Goal: Book appointment/travel/reservation

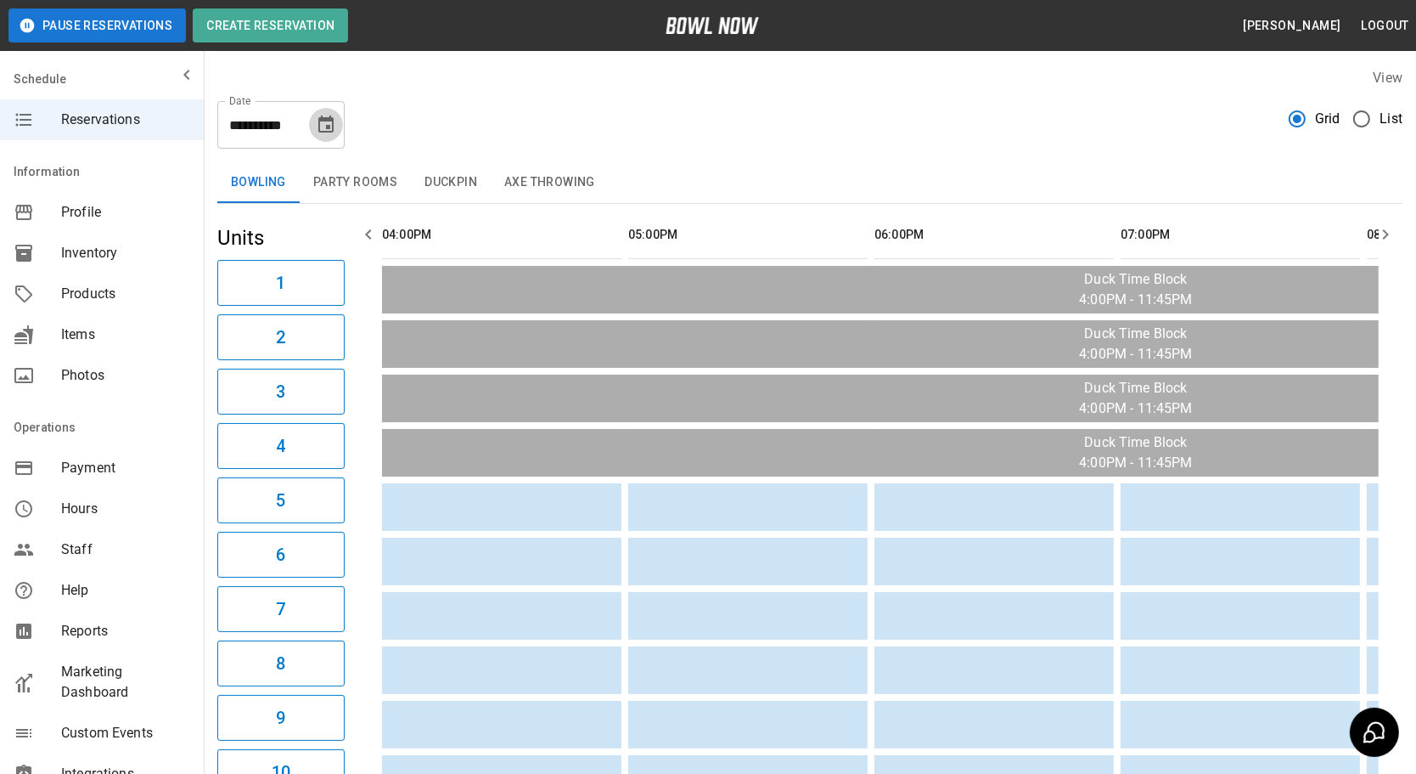
click at [326, 121] on icon "Choose date, selected date is Oct 13, 2025" at bounding box center [326, 125] width 20 height 20
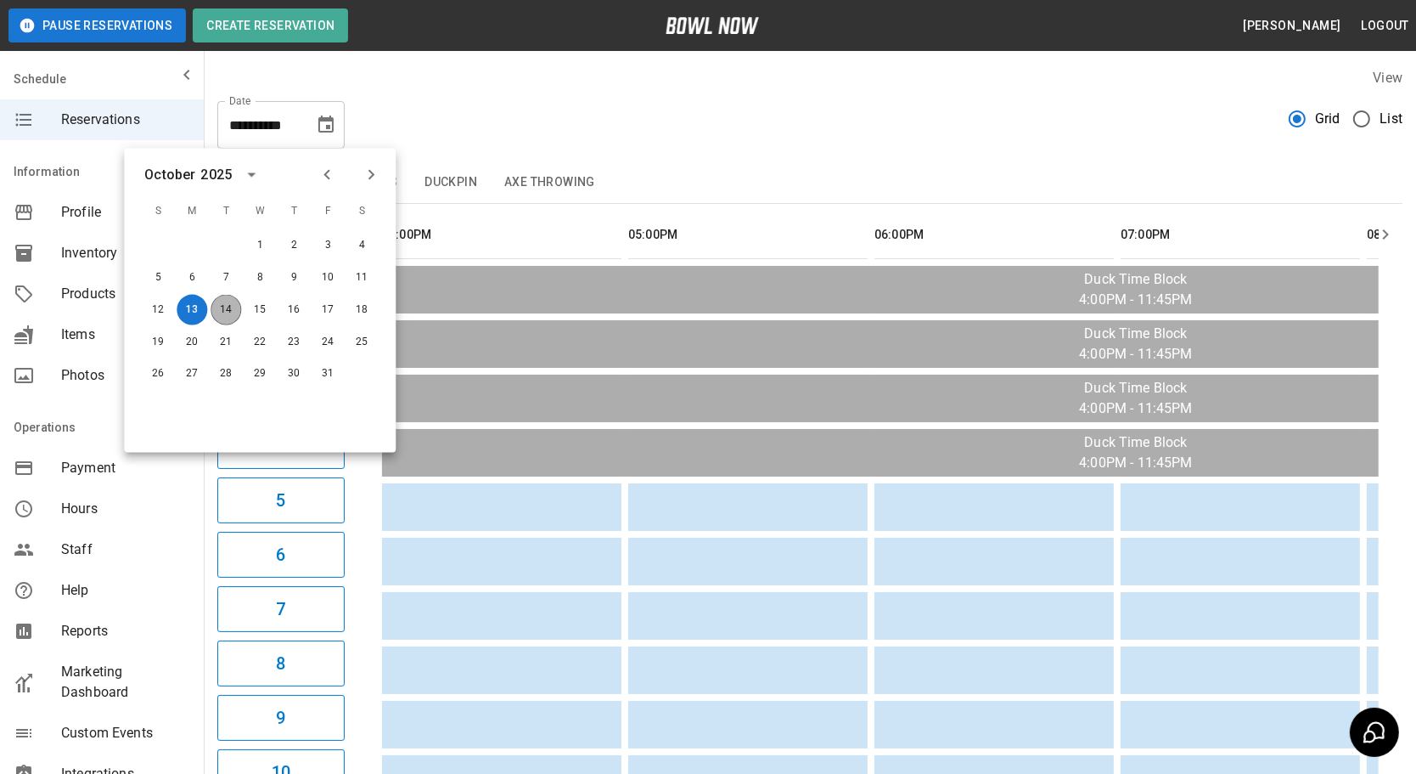
click at [232, 306] on button "14" at bounding box center [226, 310] width 31 height 31
type input "**********"
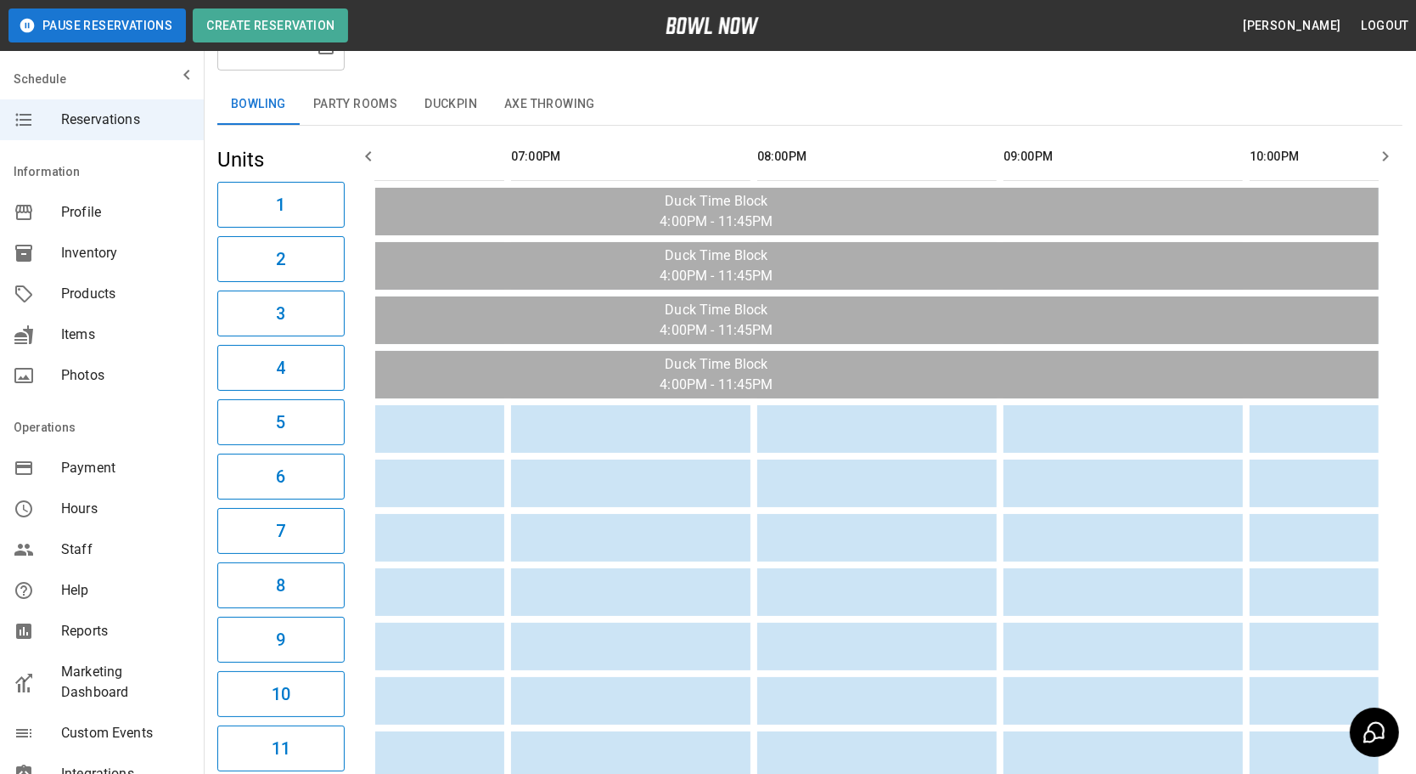
scroll to position [0, 259]
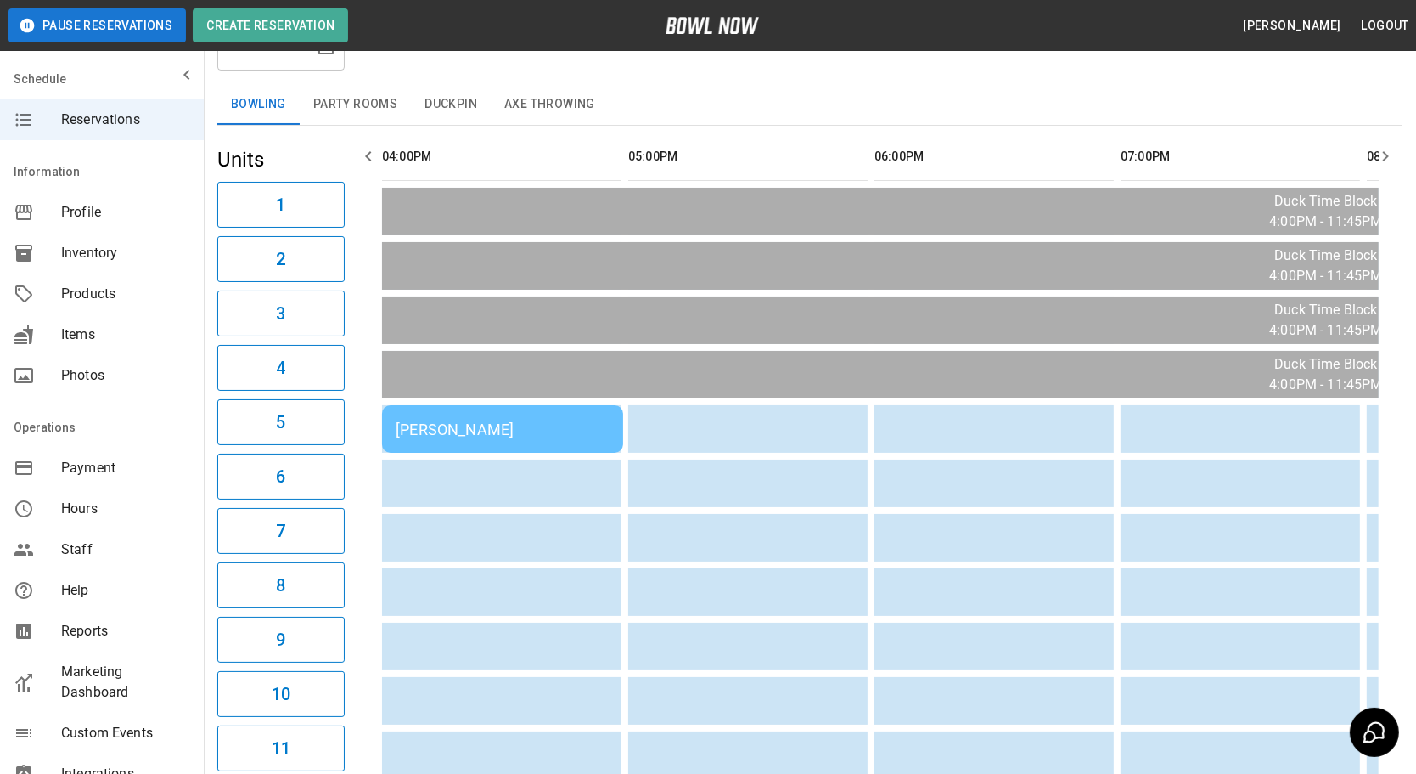
click at [515, 414] on td "[PERSON_NAME]" at bounding box center [502, 429] width 241 height 48
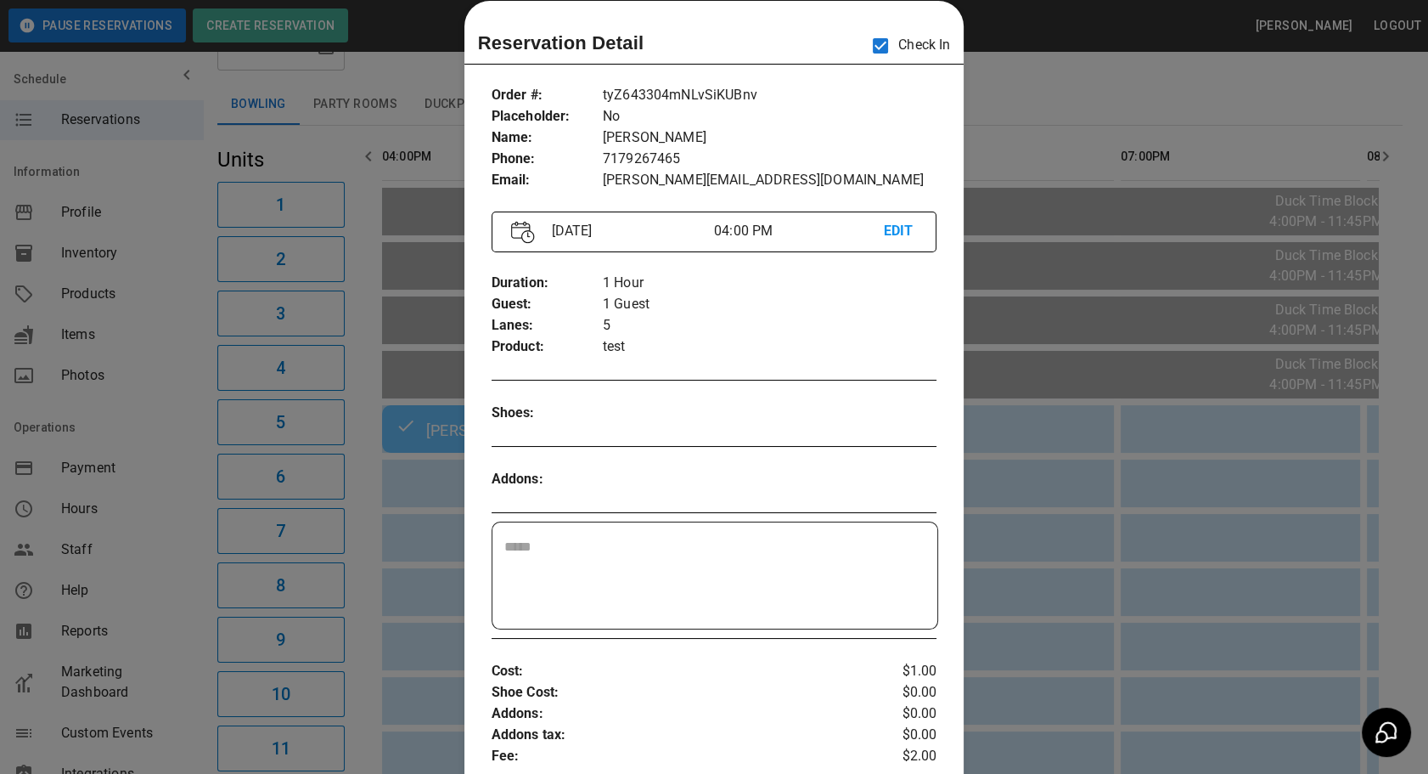
click at [975, 164] on div at bounding box center [714, 387] width 1428 height 774
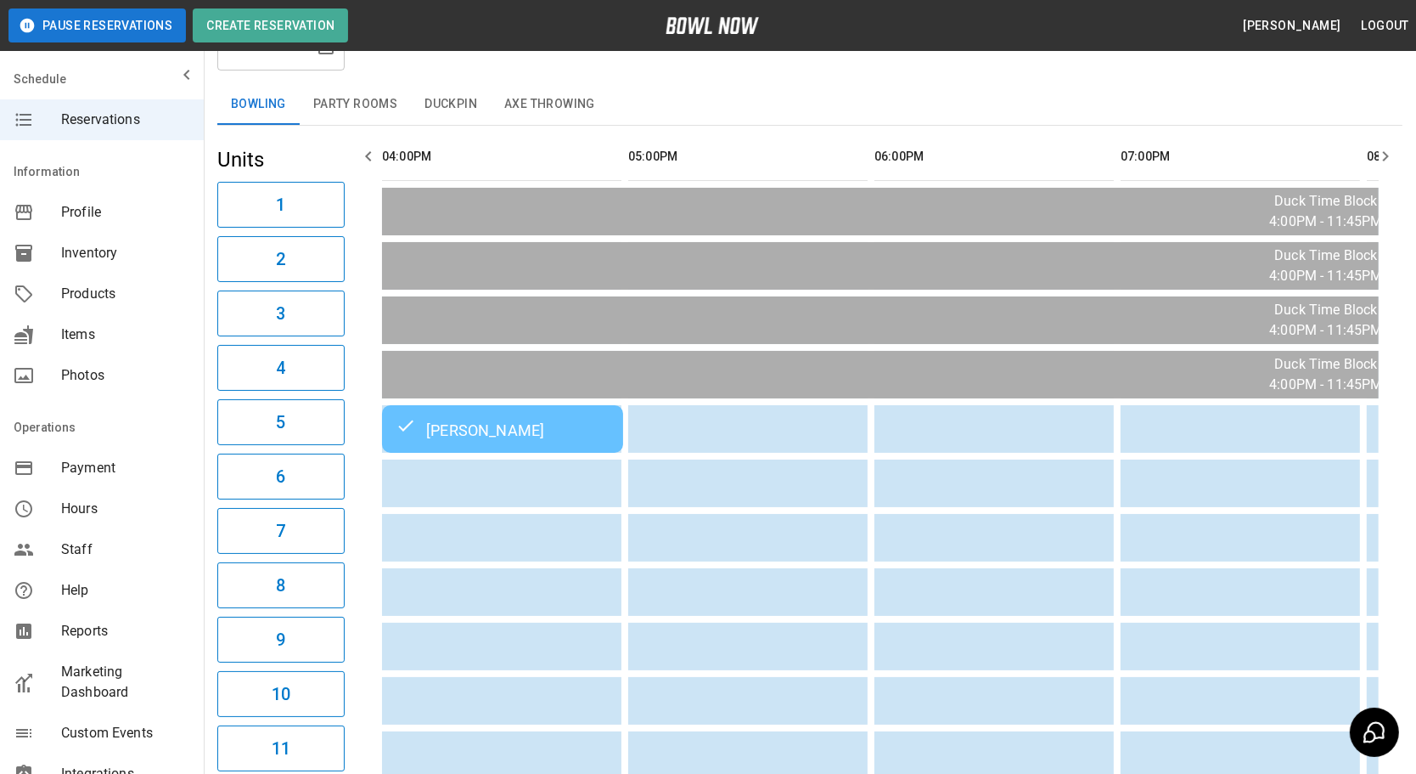
click at [368, 99] on button "Party Rooms" at bounding box center [355, 104] width 111 height 41
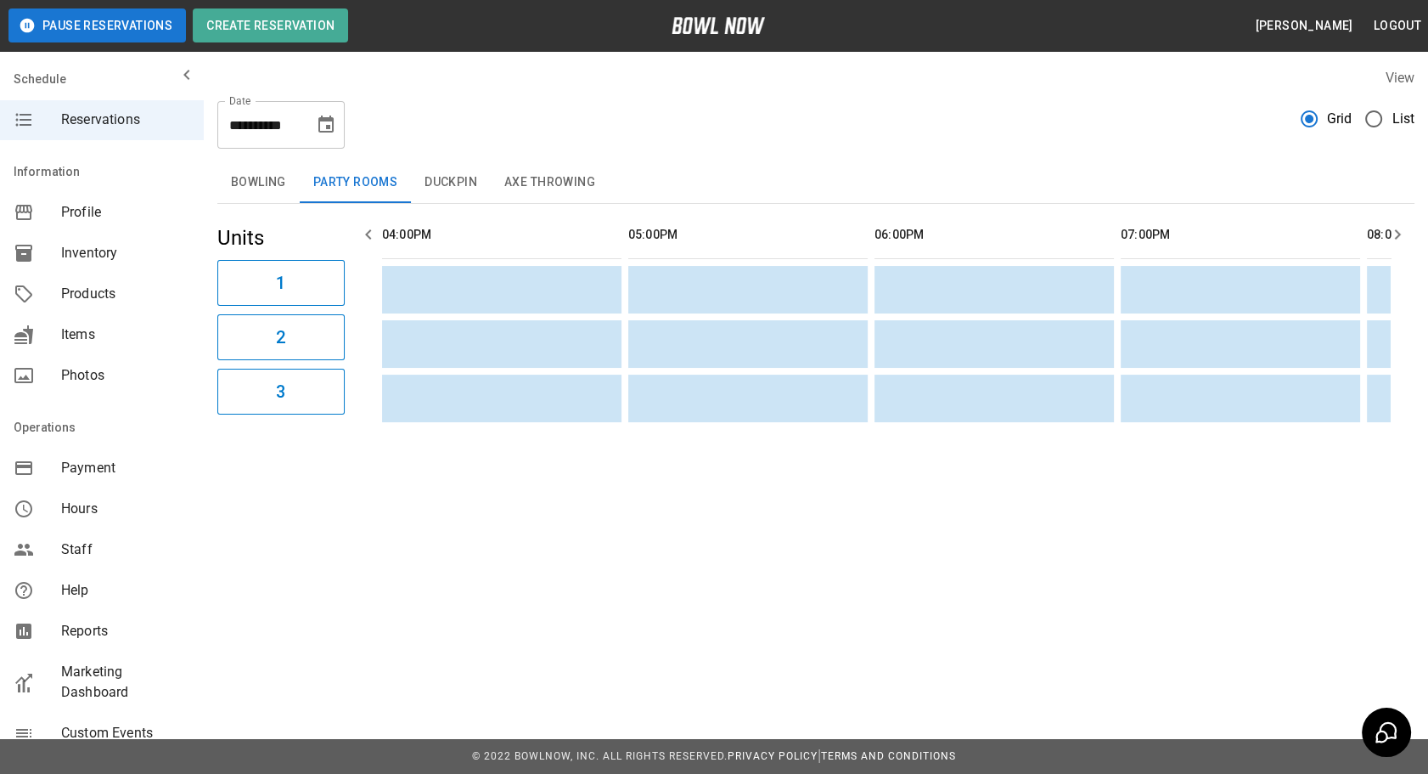
click at [459, 175] on button "Duckpin" at bounding box center [451, 182] width 80 height 41
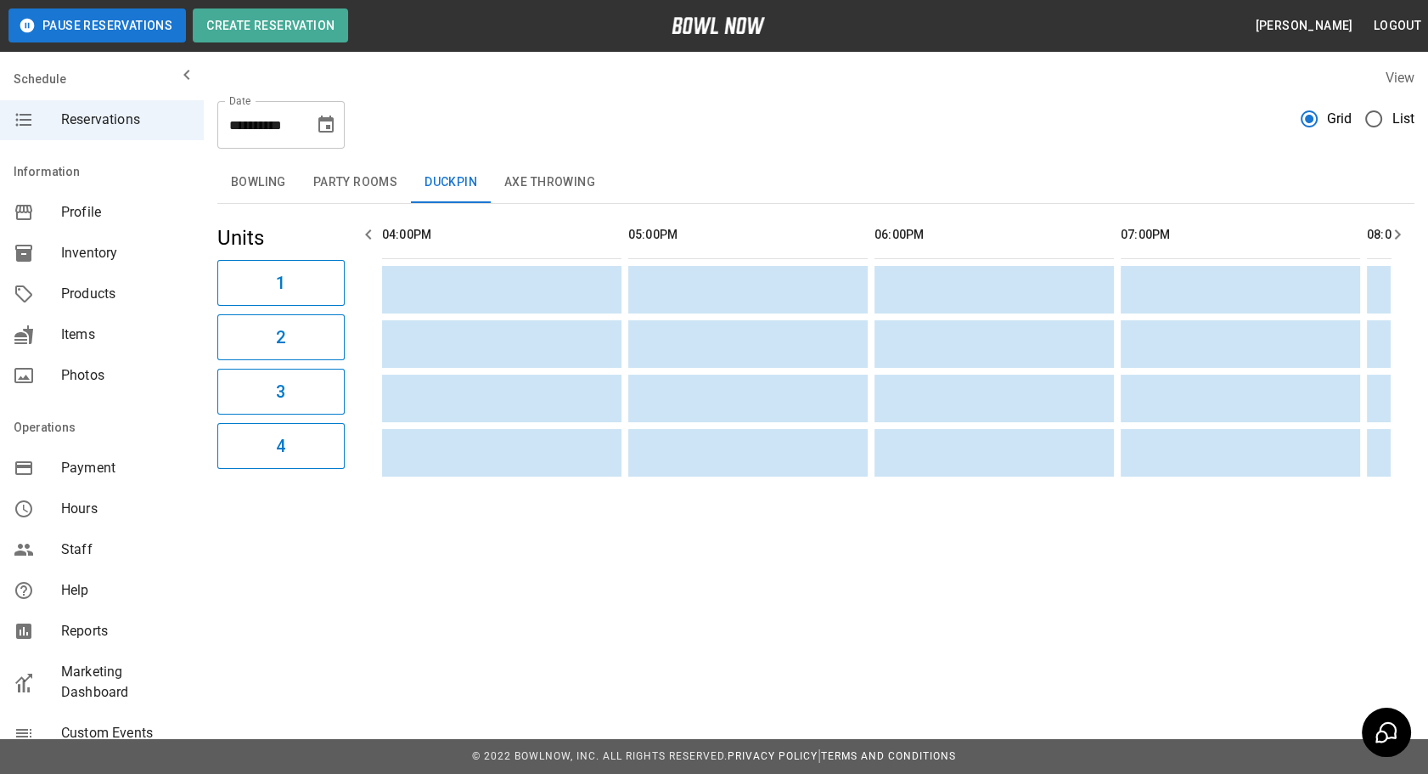
click at [372, 189] on button "Party Rooms" at bounding box center [355, 182] width 111 height 41
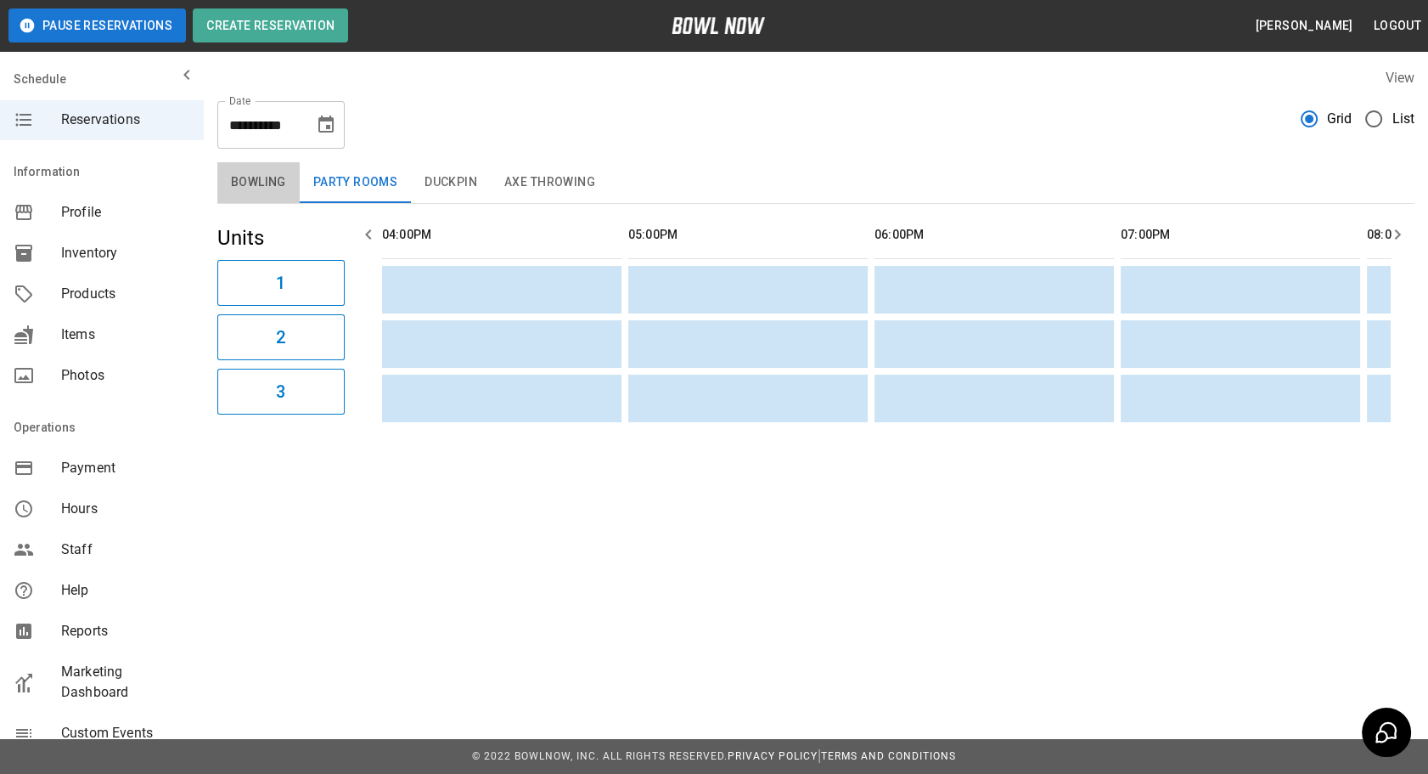
click at [289, 178] on button "Bowling" at bounding box center [258, 182] width 82 height 41
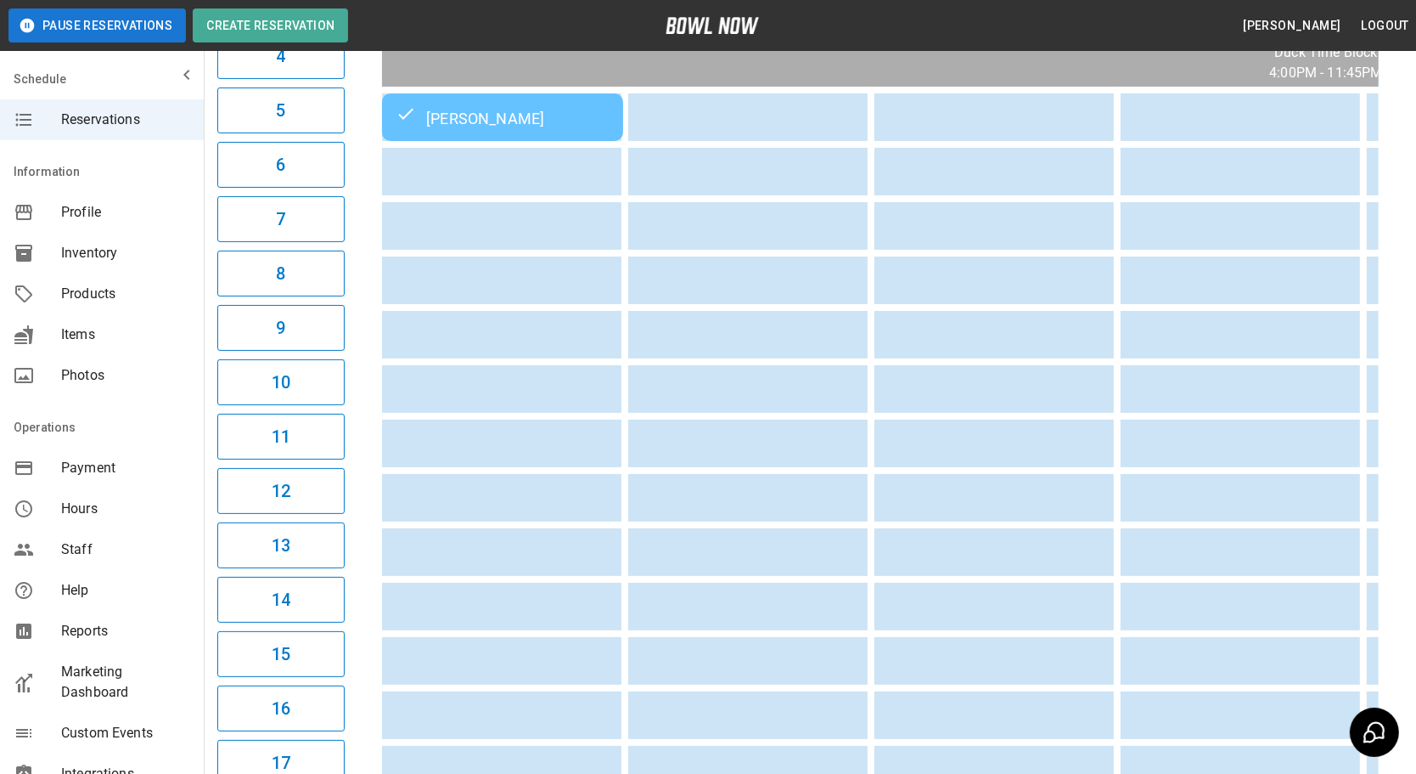
scroll to position [76, 0]
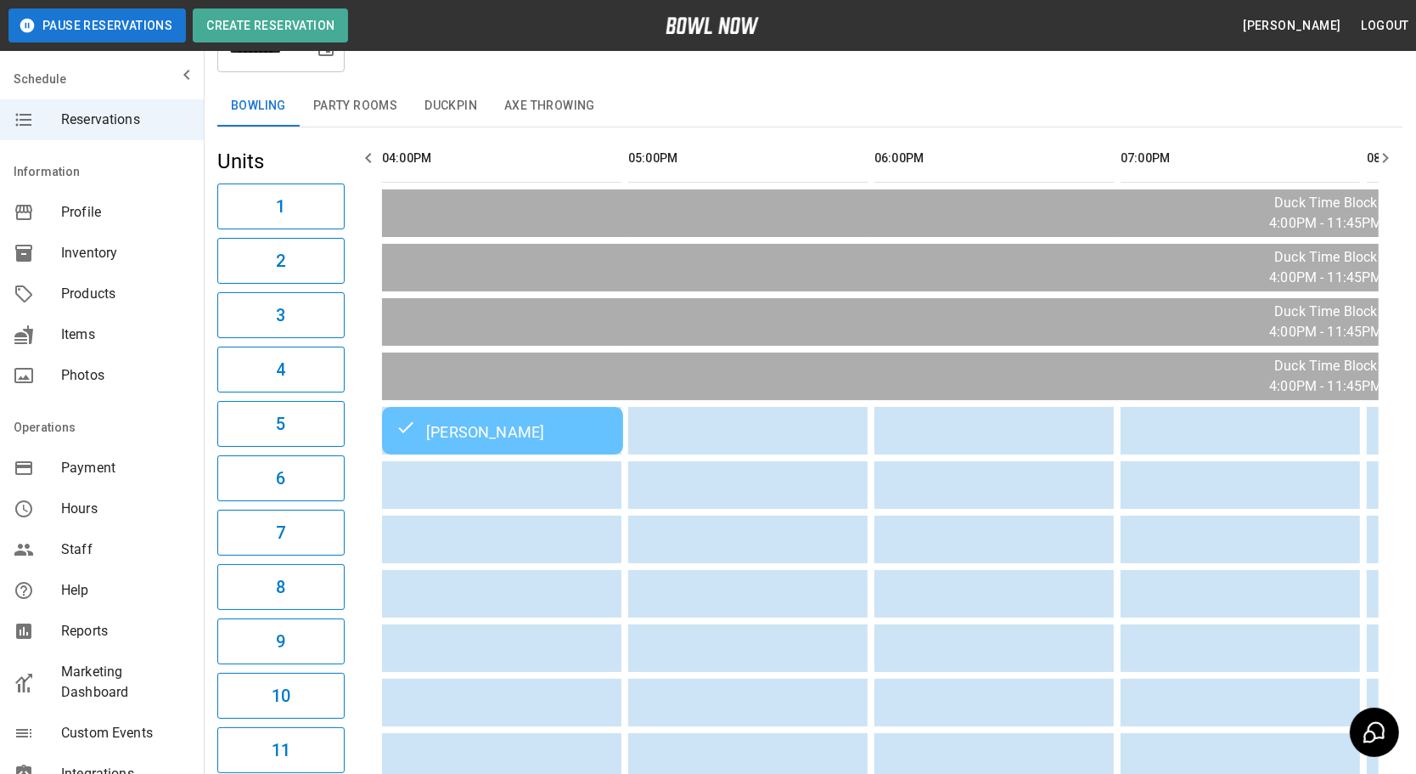
click at [1399, 153] on button "button" at bounding box center [1386, 158] width 34 height 34
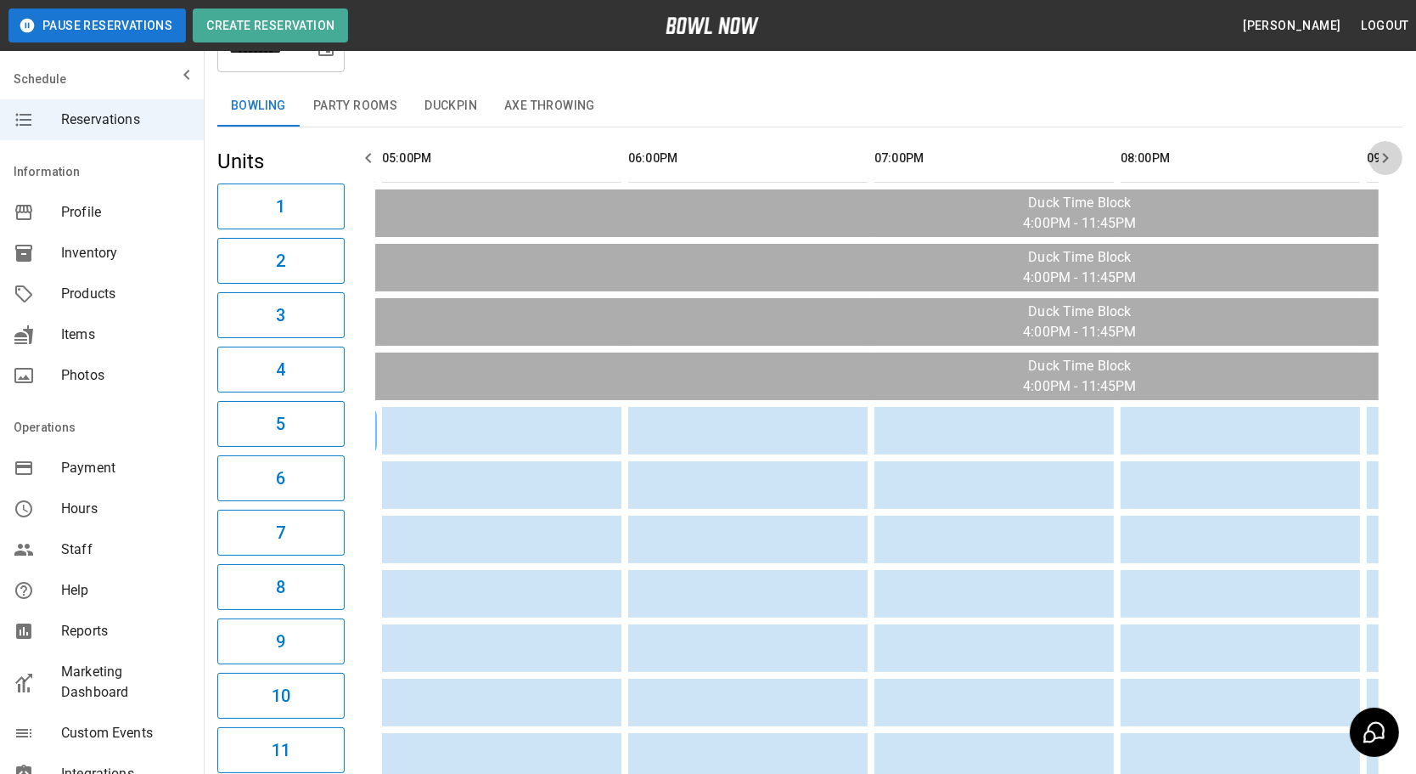
click at [1399, 153] on button "button" at bounding box center [1386, 158] width 34 height 34
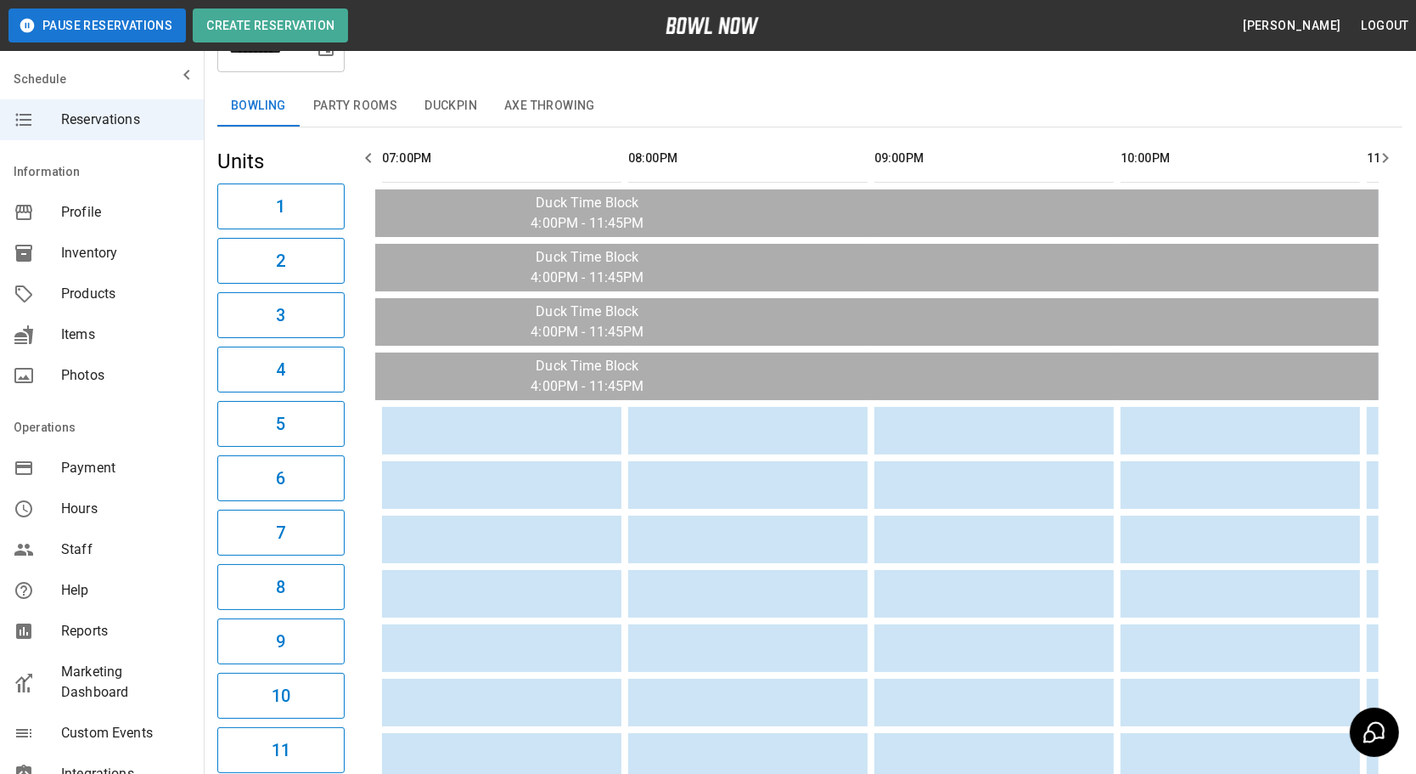
click at [1399, 153] on button "button" at bounding box center [1386, 158] width 34 height 34
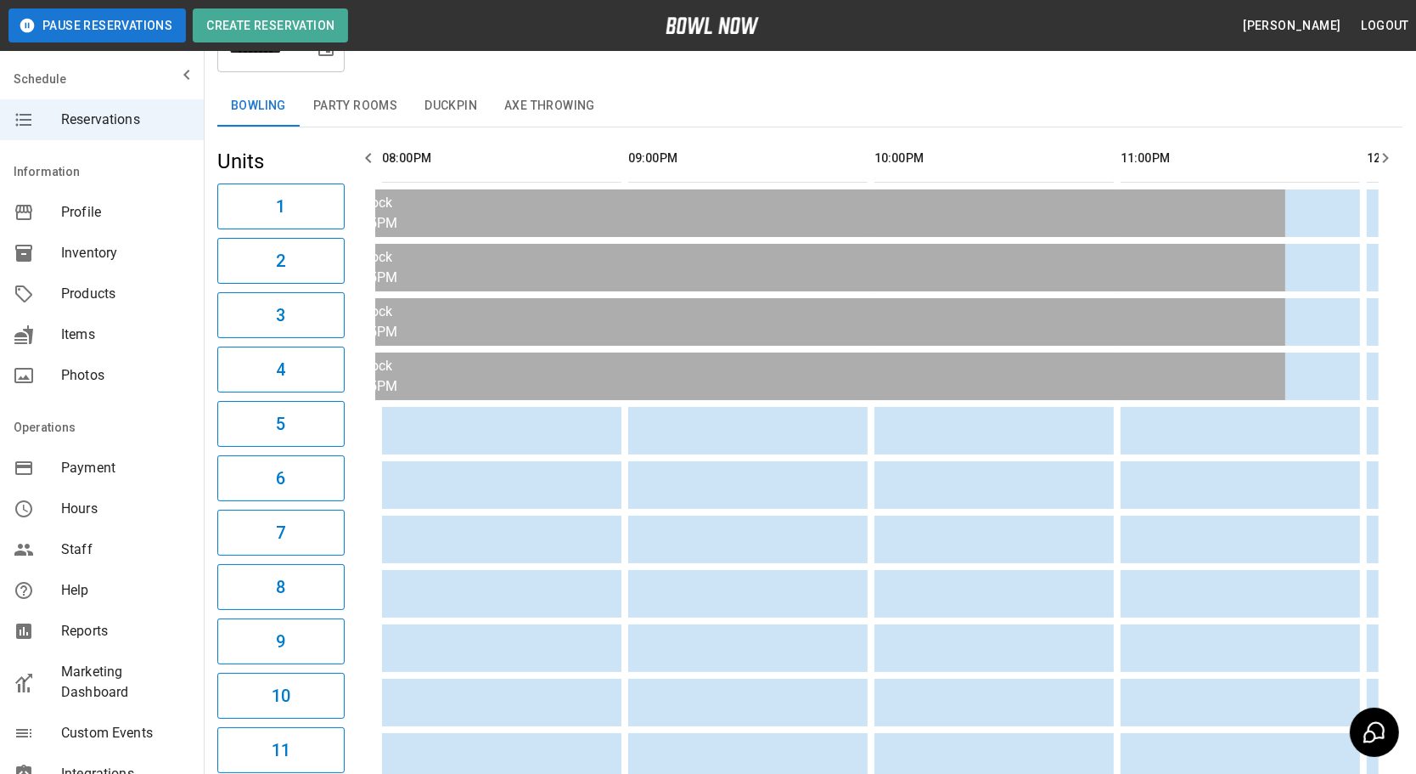
click at [1399, 153] on button "button" at bounding box center [1386, 158] width 34 height 34
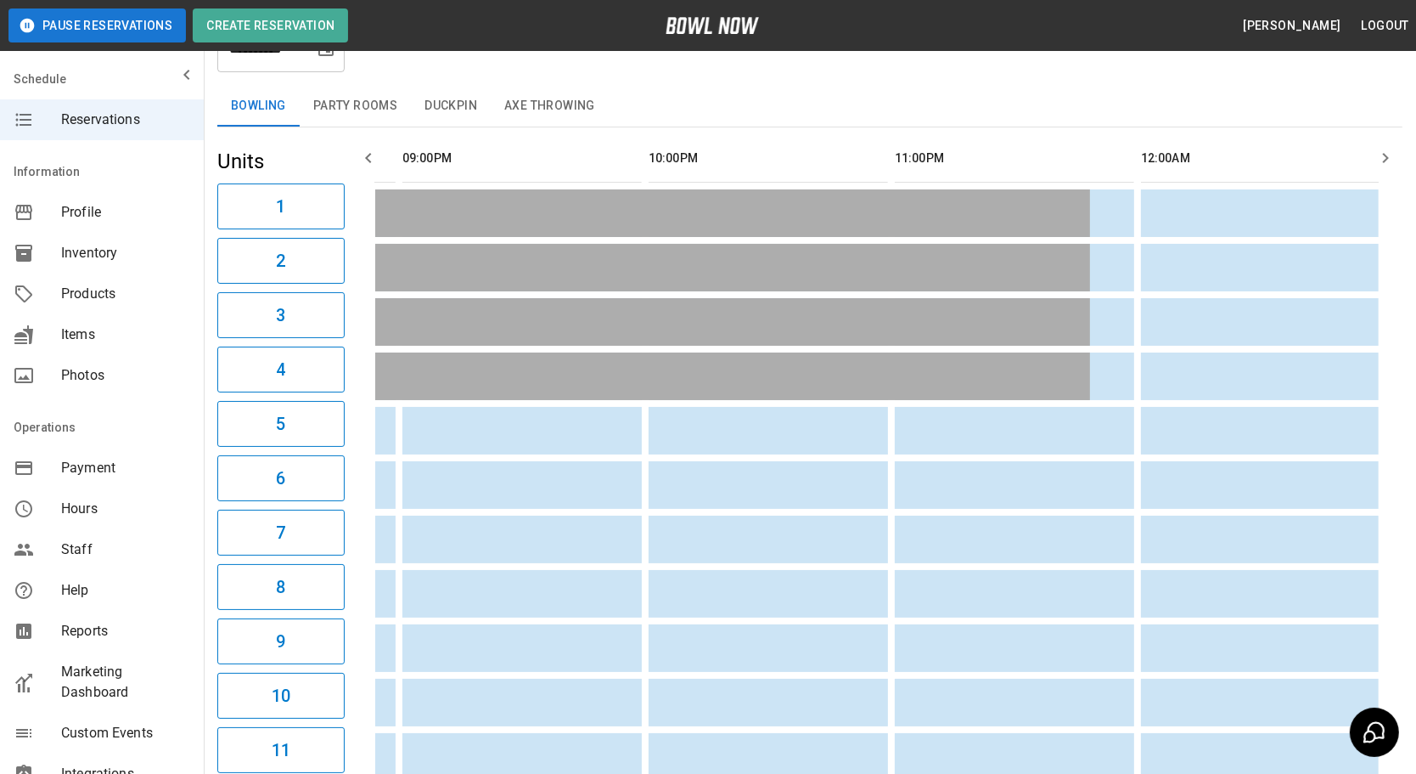
click at [1399, 153] on button "button" at bounding box center [1386, 158] width 34 height 34
click at [376, 153] on icon "button" at bounding box center [368, 158] width 20 height 20
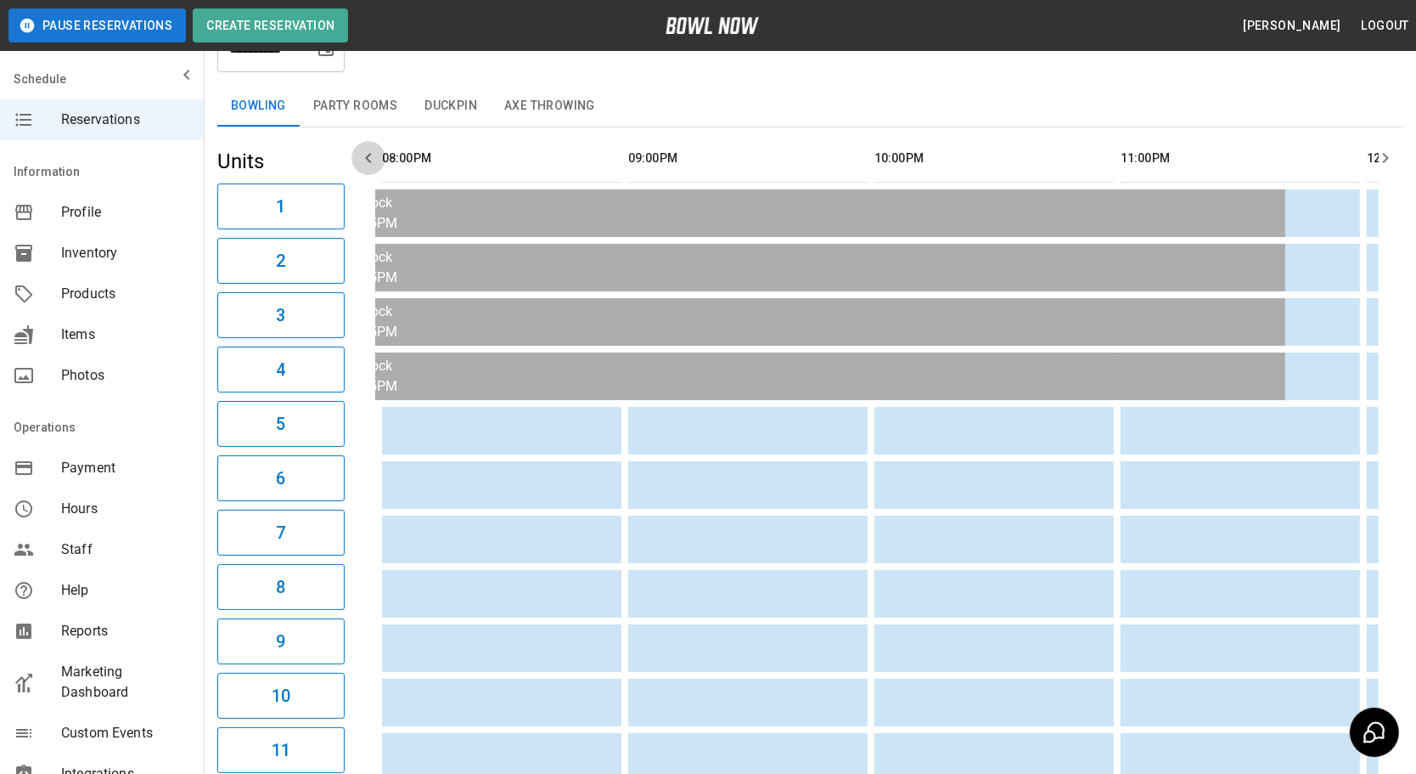
click at [376, 153] on icon "button" at bounding box center [368, 158] width 20 height 20
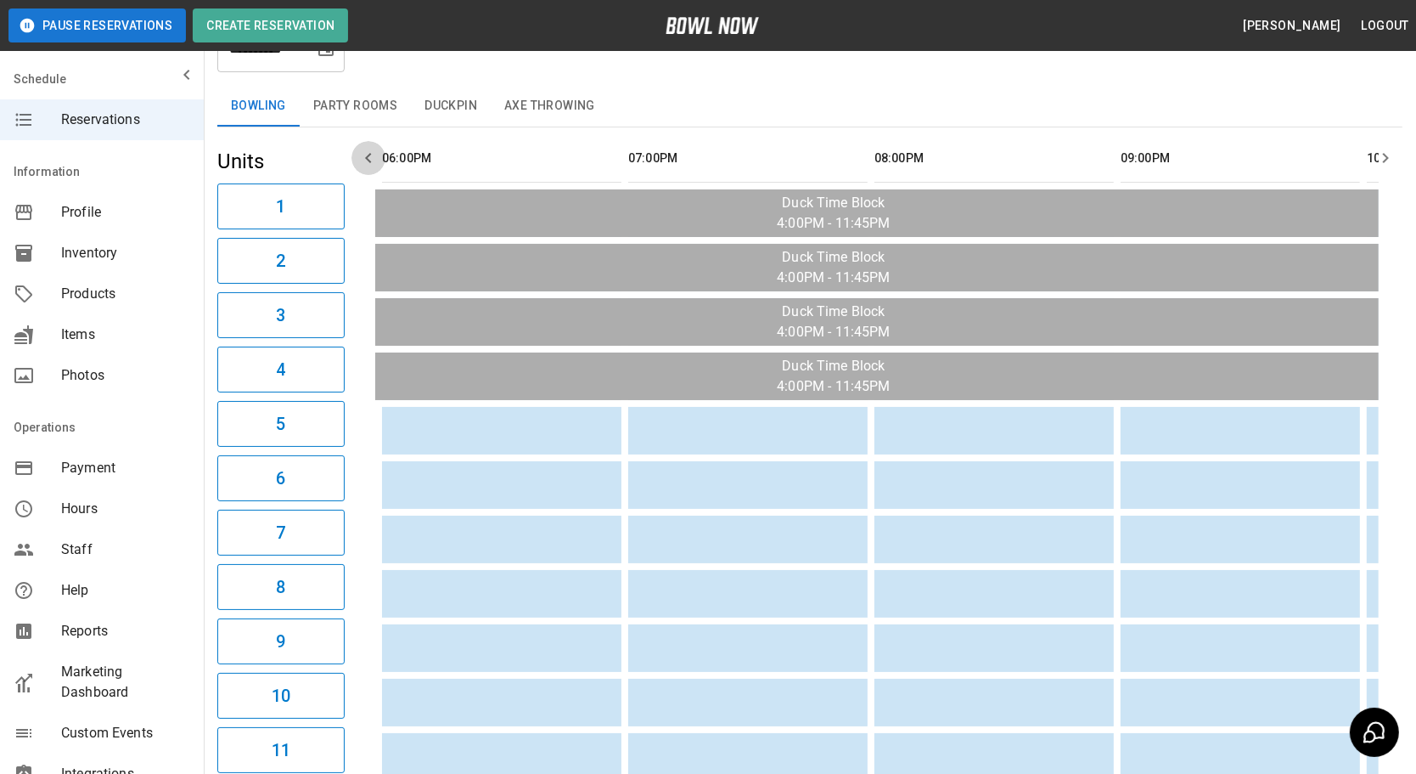
click at [376, 153] on icon "button" at bounding box center [368, 158] width 20 height 20
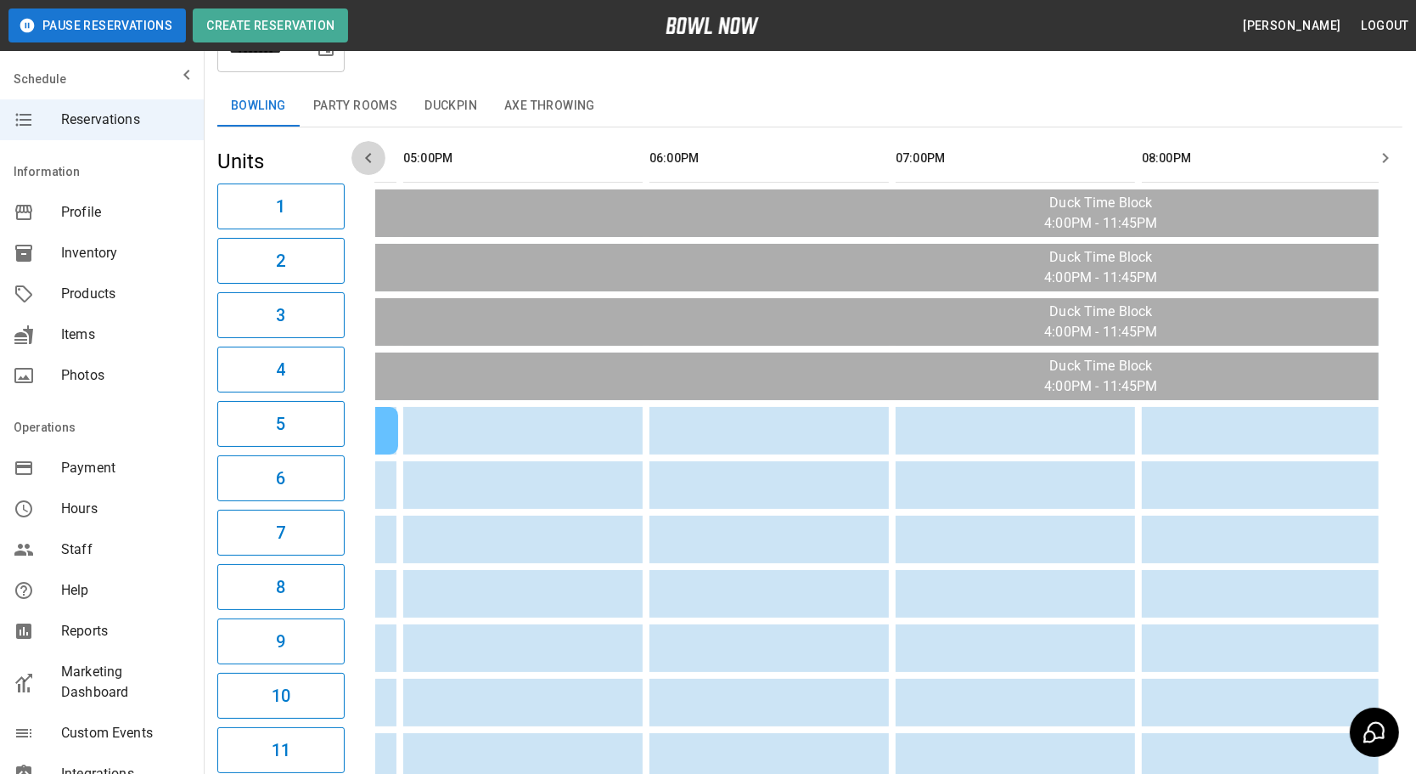
click at [376, 153] on icon "button" at bounding box center [368, 158] width 20 height 20
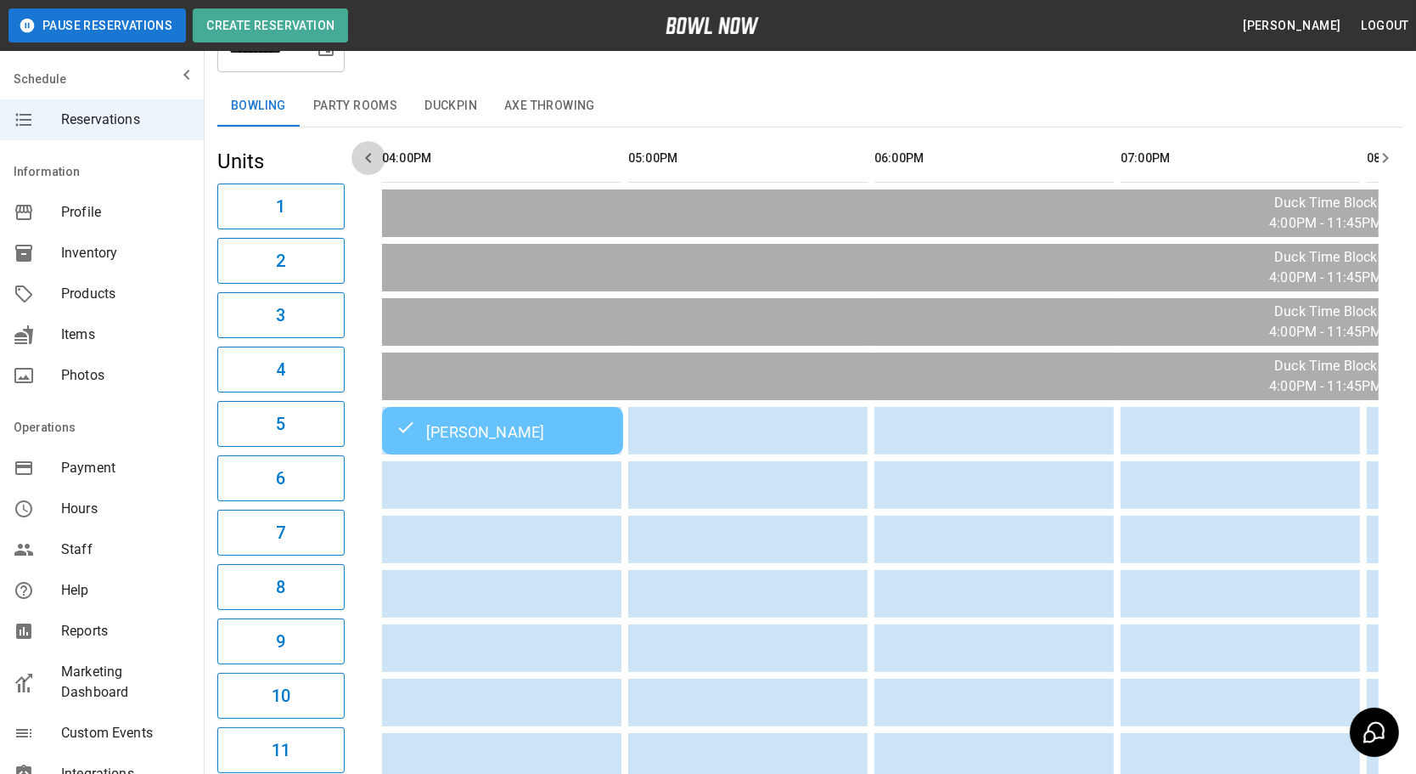
click at [376, 153] on icon "button" at bounding box center [368, 158] width 20 height 20
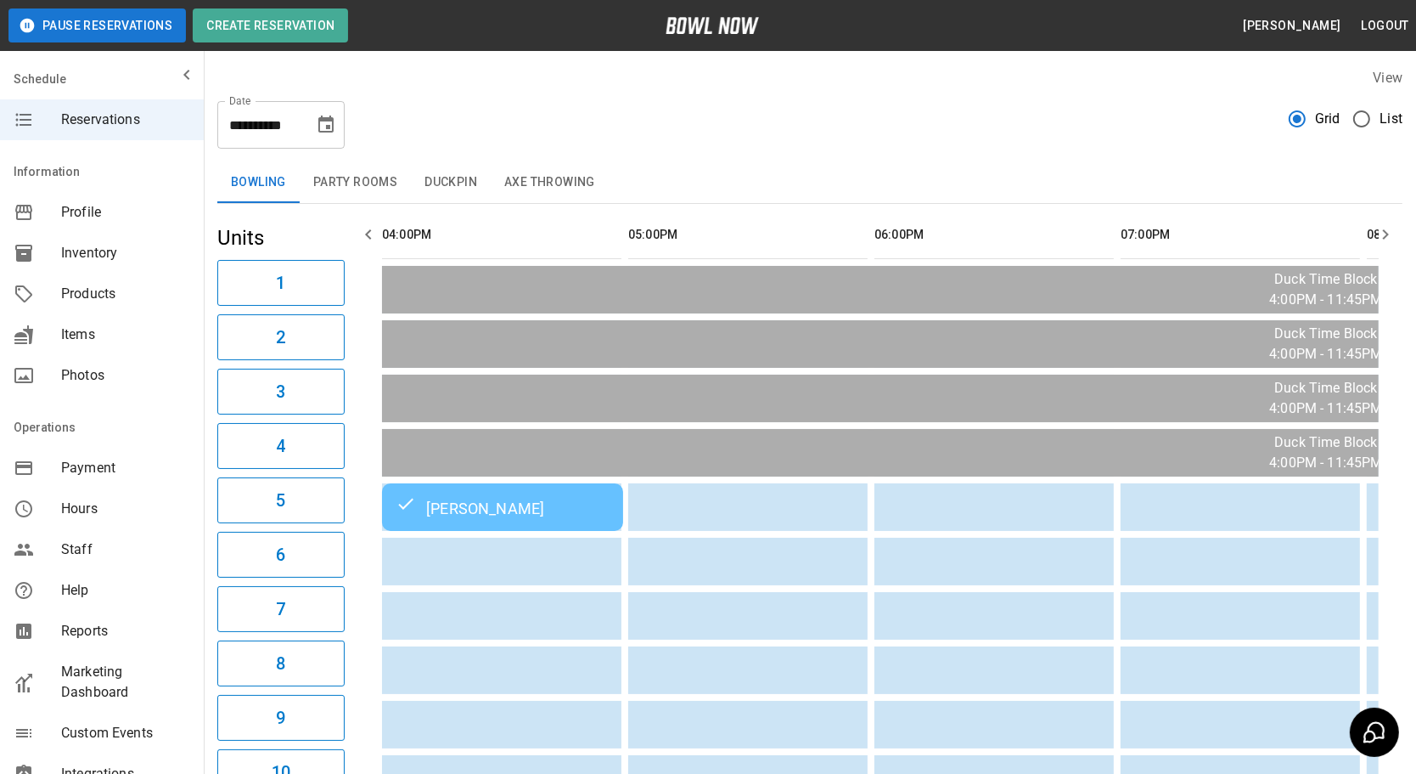
scroll to position [231, 0]
